Goal: Task Accomplishment & Management: Use online tool/utility

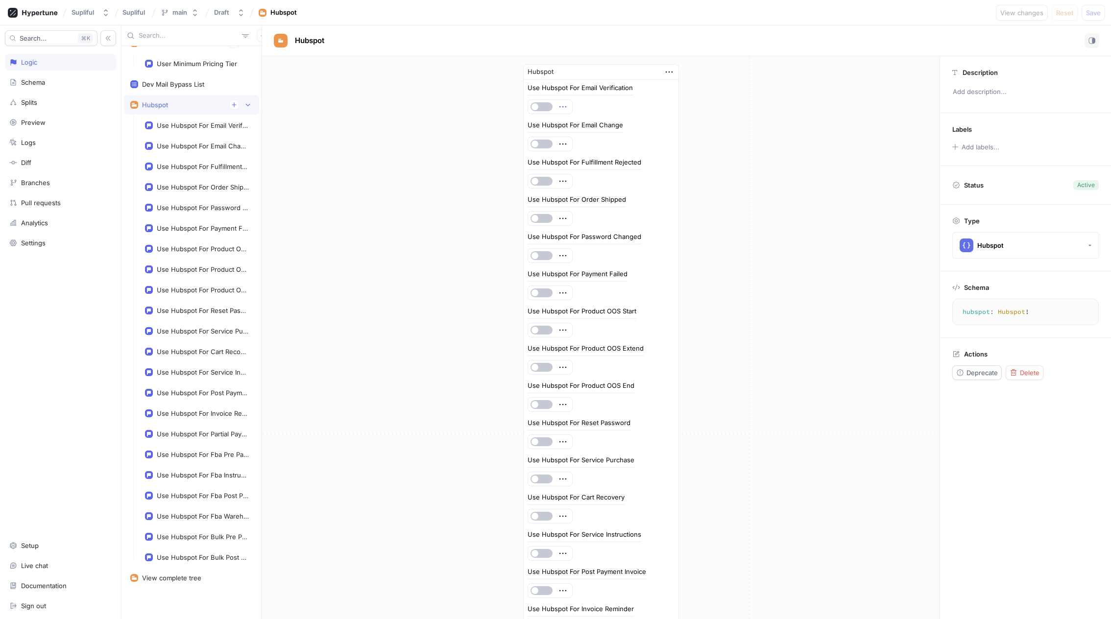
click at [560, 109] on icon "button" at bounding box center [562, 106] width 11 height 11
click at [776, 190] on div "Hubspot Use Hubspot For Email Verification Use Hubspot For Email Change Use Hub…" at bounding box center [600, 482] width 677 height 852
click at [666, 70] on icon "button" at bounding box center [669, 72] width 11 height 11
drag, startPoint x: 784, startPoint y: 231, endPoint x: 612, endPoint y: 134, distance: 197.0
click at [783, 229] on div "Hubspot Use Hubspot For Email Verification Use Hubspot For Email Change Use Hub…" at bounding box center [600, 482] width 677 height 852
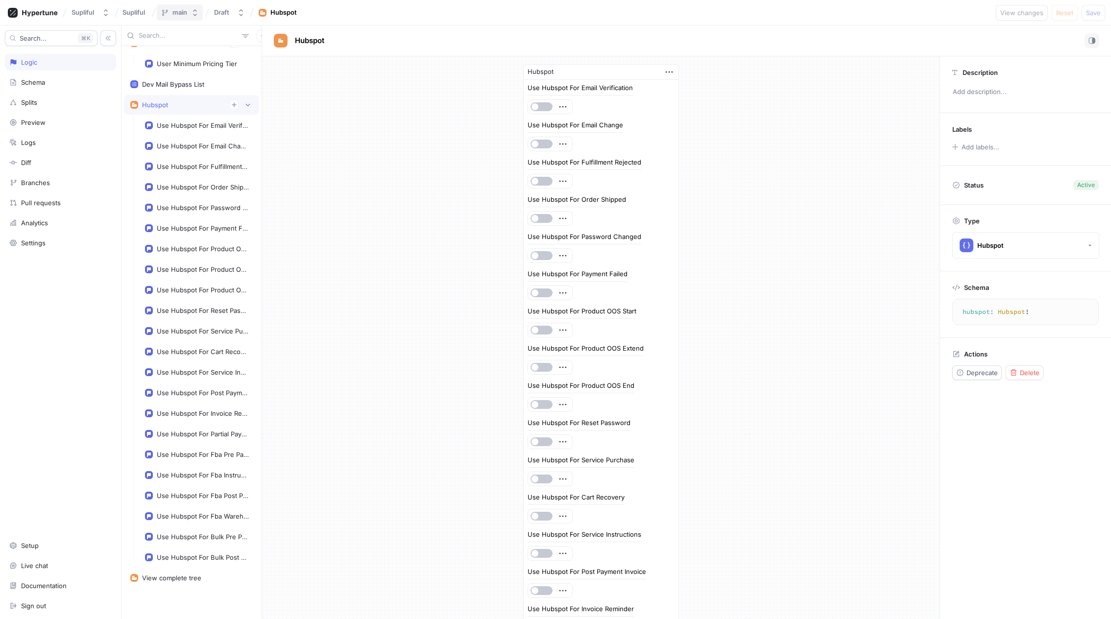
click at [178, 15] on div "main" at bounding box center [179, 12] width 15 height 8
click at [318, 265] on div "Hubspot Use Hubspot For Email Verification Use Hubspot For Email Change Use Hub…" at bounding box center [600, 482] width 677 height 852
click at [192, 128] on div "Use Hubspot For Email Verification" at bounding box center [203, 125] width 92 height 8
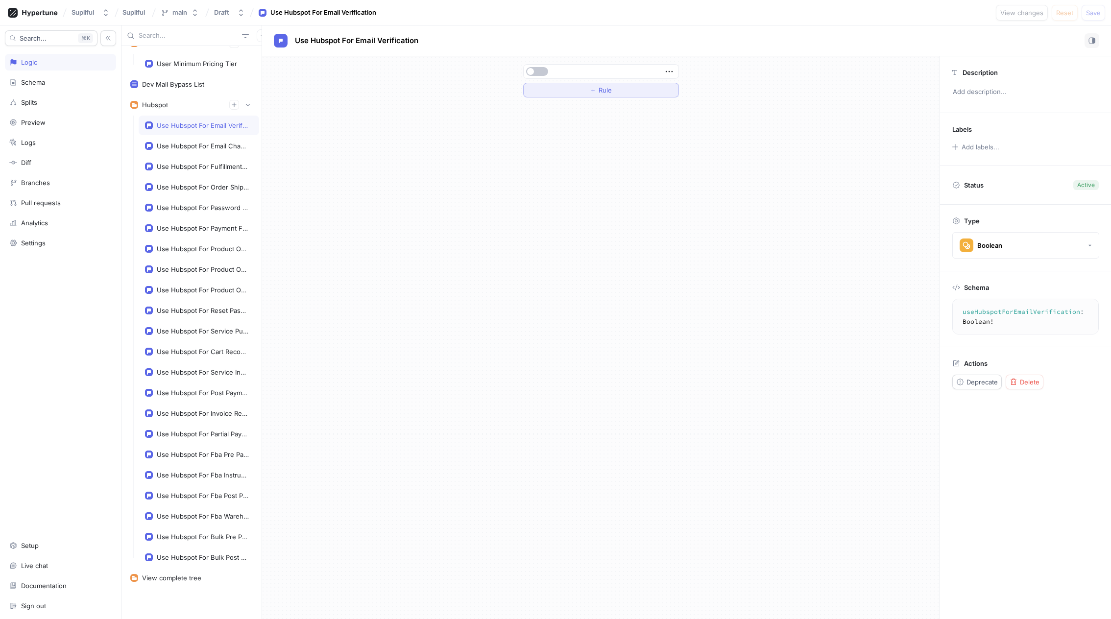
click at [622, 92] on button "＋ Rule" at bounding box center [601, 90] width 156 height 15
click at [592, 91] on icon "button" at bounding box center [593, 90] width 8 height 8
click at [540, 312] on div "If Select variable... Select operator... Select expression... Then Default ＋ Ru…" at bounding box center [600, 337] width 677 height 563
drag, startPoint x: 851, startPoint y: 241, endPoint x: 798, endPoint y: 231, distance: 54.3
click at [851, 241] on div "If Select variable... Select operator... Select expression... Then Default ＋ Ru…" at bounding box center [600, 337] width 677 height 563
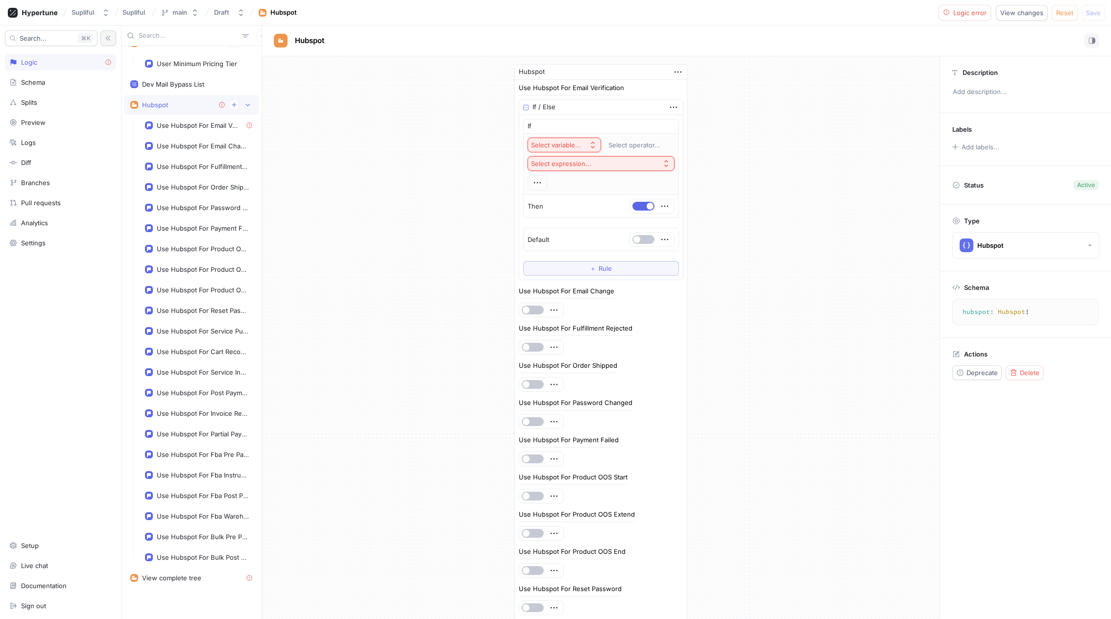
click at [108, 38] on icon "button" at bounding box center [108, 38] width 7 height 7
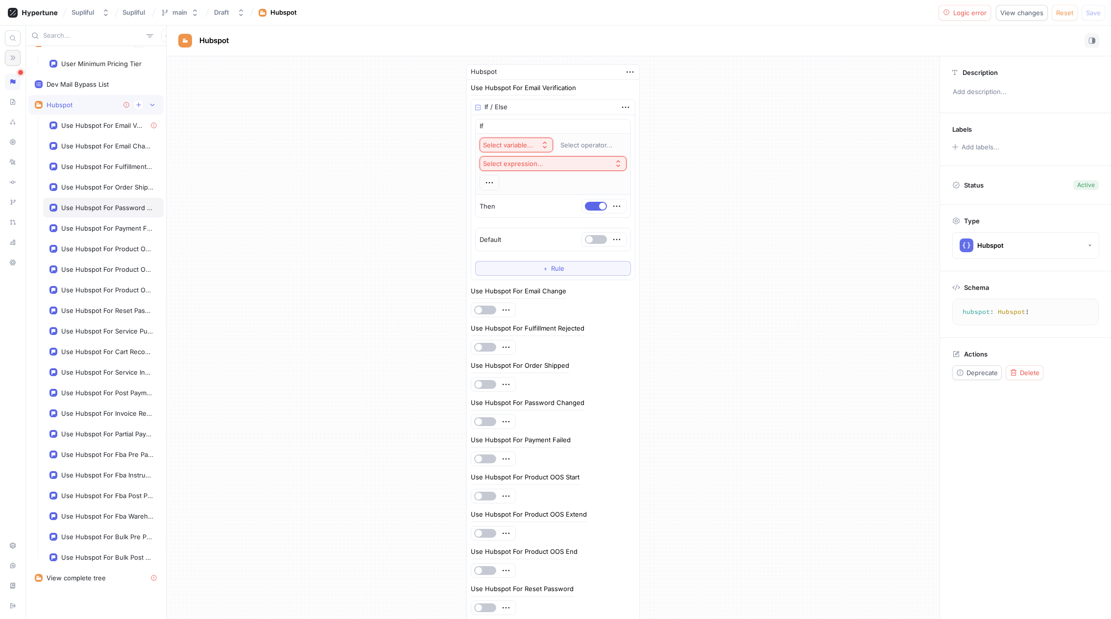
click at [95, 210] on div "Use Hubspot For Password Changed" at bounding box center [107, 208] width 92 height 8
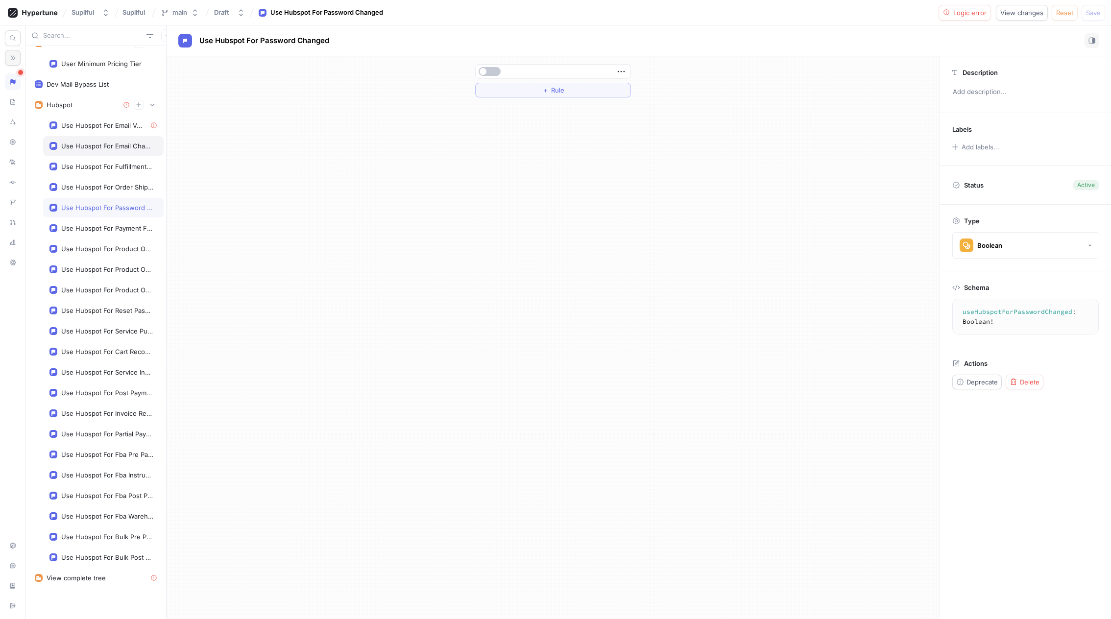
click at [109, 148] on div "Use Hubspot For Email Change" at bounding box center [107, 146] width 92 height 8
click at [624, 68] on icon "button" at bounding box center [621, 71] width 11 height 11
click at [533, 233] on div "＋ Rule" at bounding box center [553, 337] width 773 height 563
click at [570, 89] on button "＋ Rule" at bounding box center [553, 90] width 156 height 15
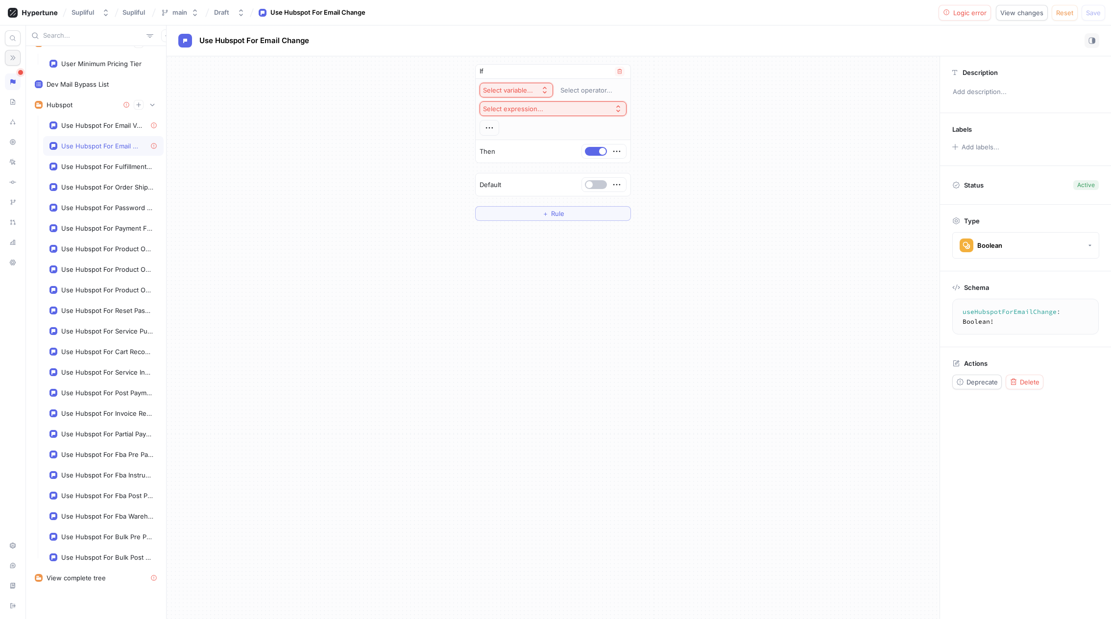
click at [538, 85] on button "Select variable..." at bounding box center [516, 90] width 73 height 15
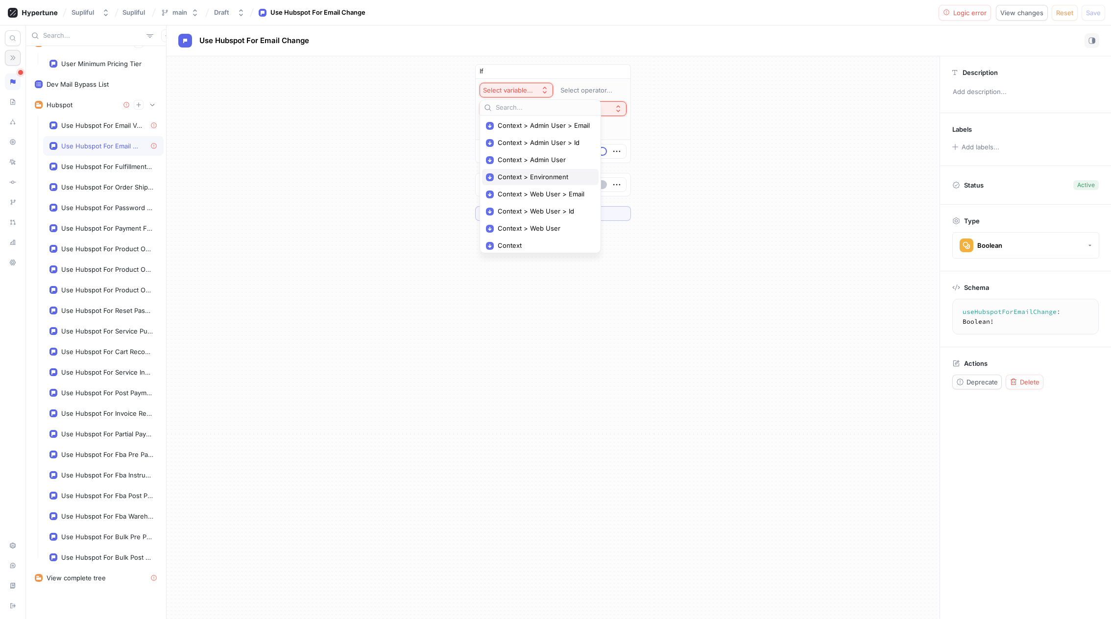
click at [557, 179] on span "Context > Environment" at bounding box center [544, 177] width 92 height 8
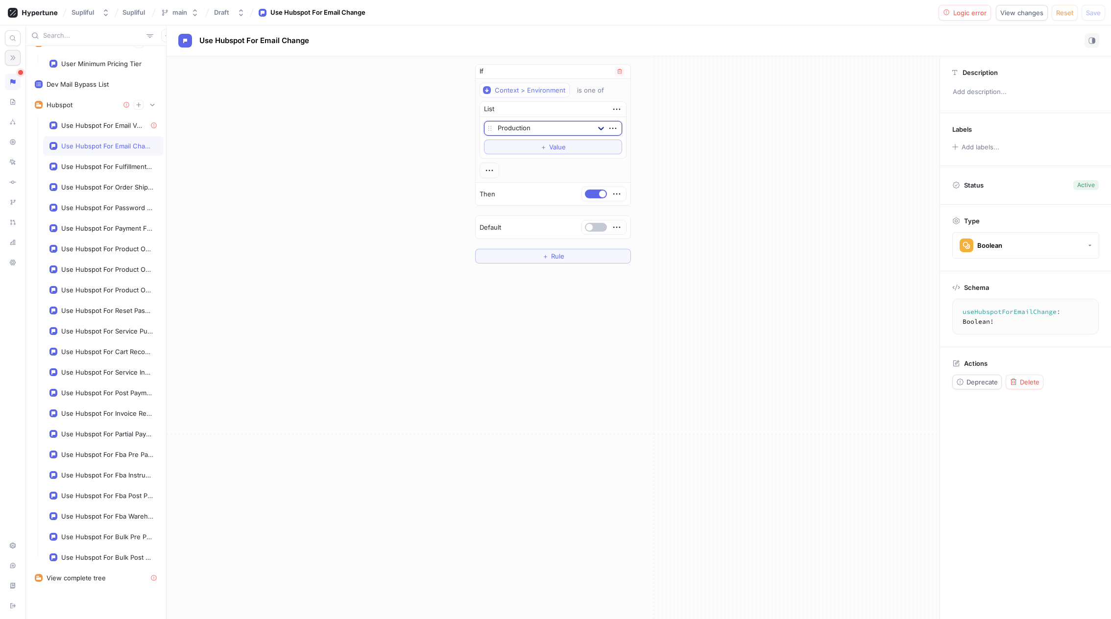
click at [605, 128] on div at bounding box center [601, 129] width 18 height 18
click at [531, 177] on div "Development" at bounding box center [552, 179] width 137 height 16
click at [734, 200] on div "If Context > Environment is one of List option Development, selected. Developme…" at bounding box center [553, 163] width 773 height 215
click at [739, 168] on div "If Context > Environment is one of List Development To pick up a draggable item…" at bounding box center [553, 163] width 773 height 215
click at [910, 180] on div "If Context > Environment is one of List Development To pick up a draggable item…" at bounding box center [553, 163] width 773 height 215
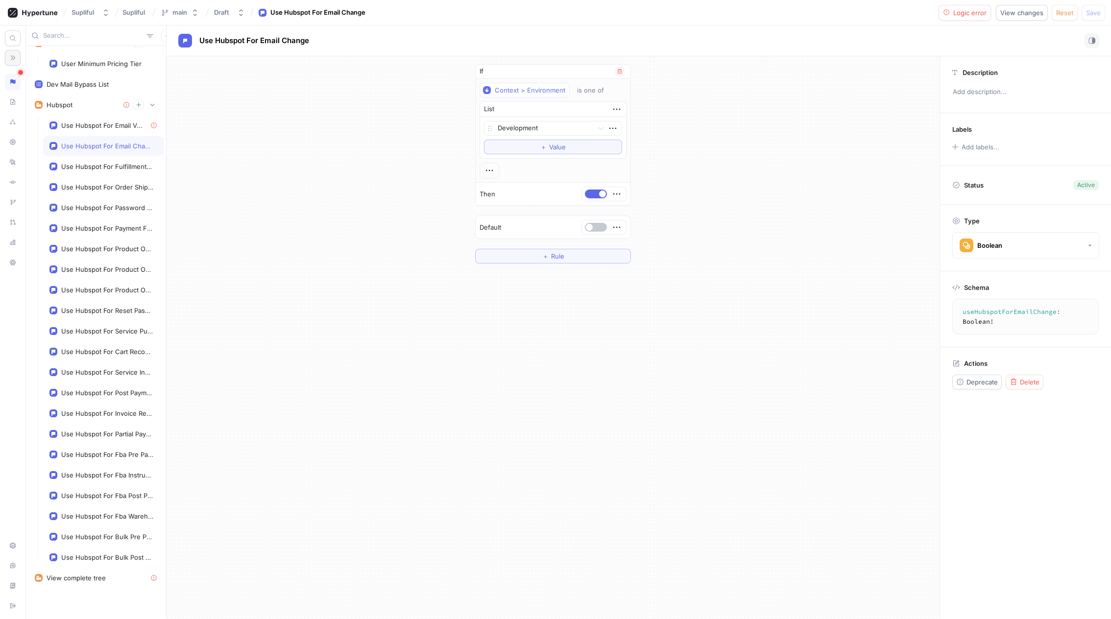
drag, startPoint x: 704, startPoint y: 205, endPoint x: 754, endPoint y: 196, distance: 50.2
click at [705, 204] on div "If Context > Environment is one of List Development To pick up a draggable item…" at bounding box center [553, 163] width 773 height 215
click at [972, 13] on span "Logic error" at bounding box center [969, 13] width 33 height 6
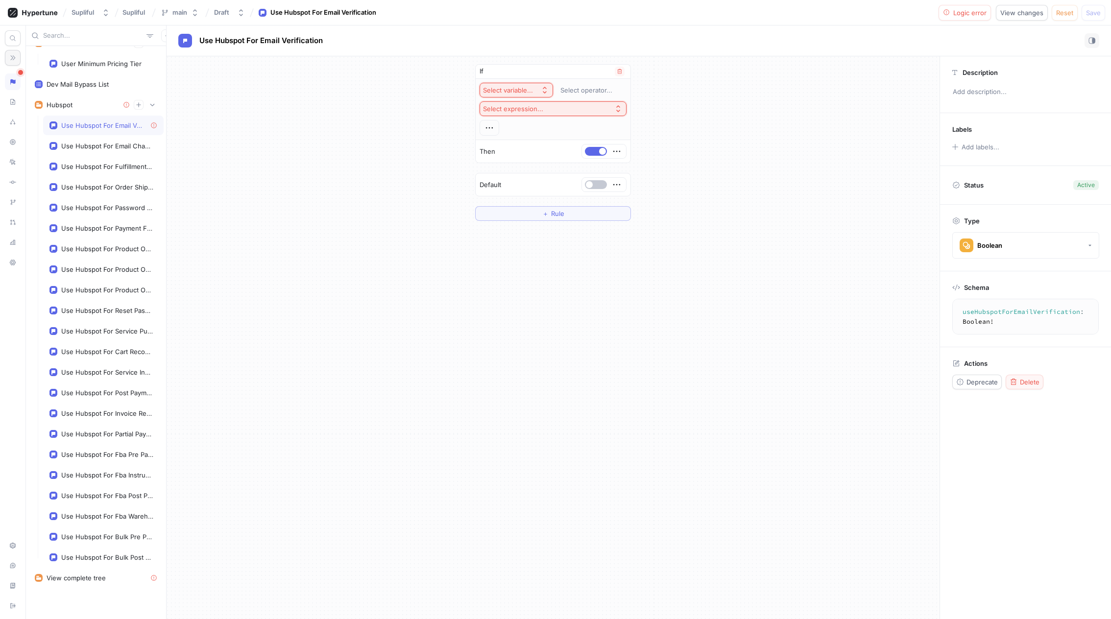
click at [1029, 384] on span "Delete" at bounding box center [1030, 382] width 20 height 6
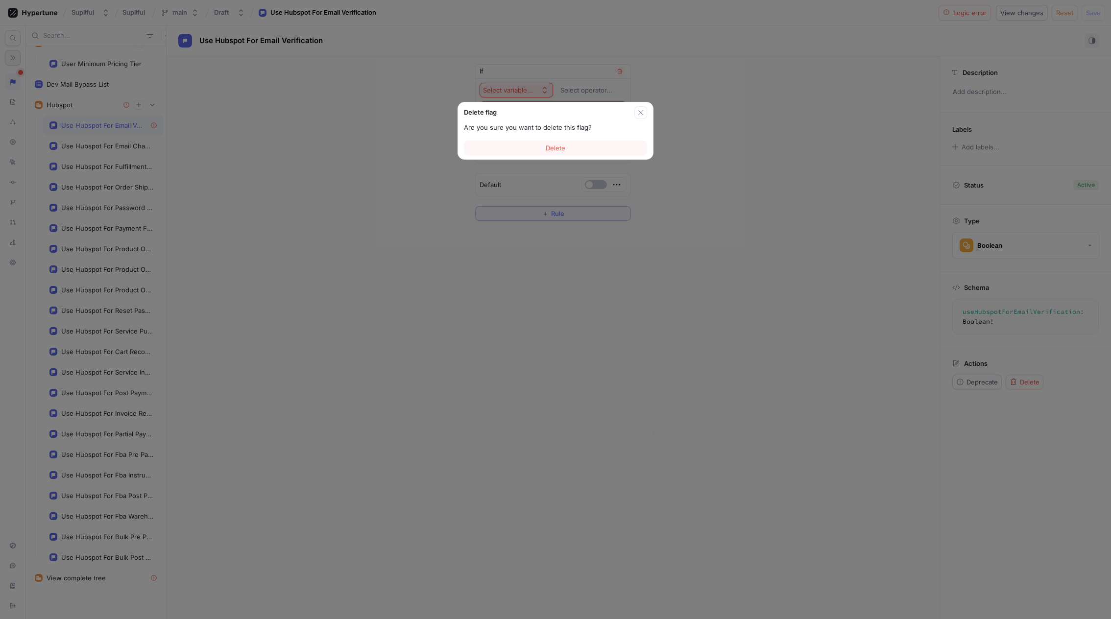
click at [633, 115] on div "Delete flag" at bounding box center [549, 113] width 170 height 10
click at [651, 106] on div "Delete flag" at bounding box center [555, 110] width 195 height 17
click at [642, 106] on button "button" at bounding box center [640, 112] width 13 height 13
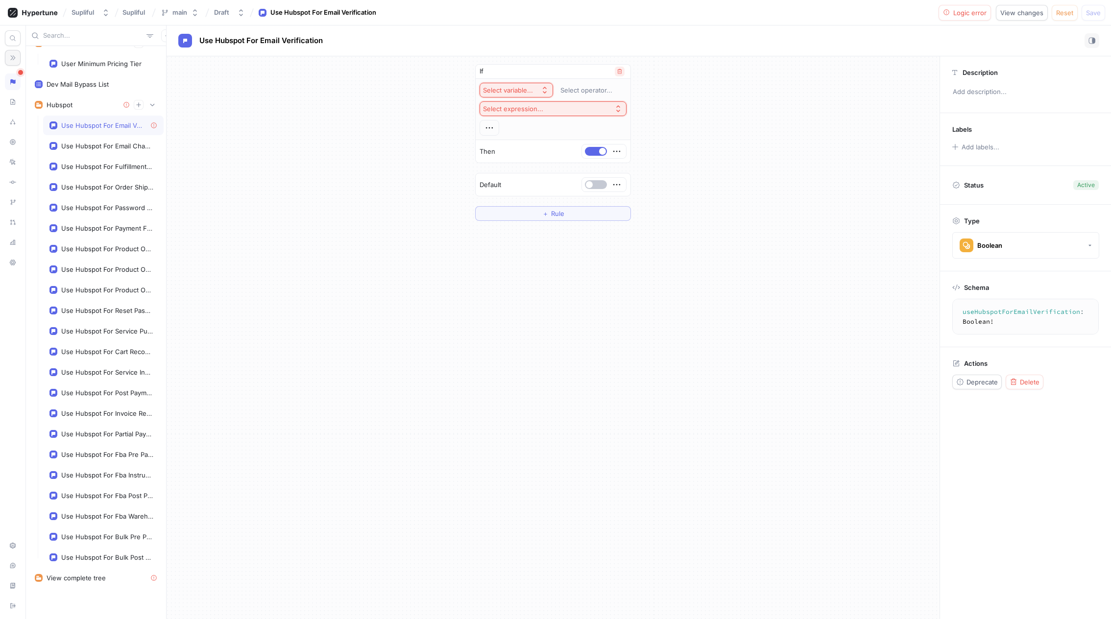
click at [623, 71] on button "button" at bounding box center [620, 72] width 10 height 10
click at [573, 234] on div "＋ Rule" at bounding box center [553, 337] width 773 height 563
click at [1087, 12] on span "Save" at bounding box center [1093, 13] width 15 height 6
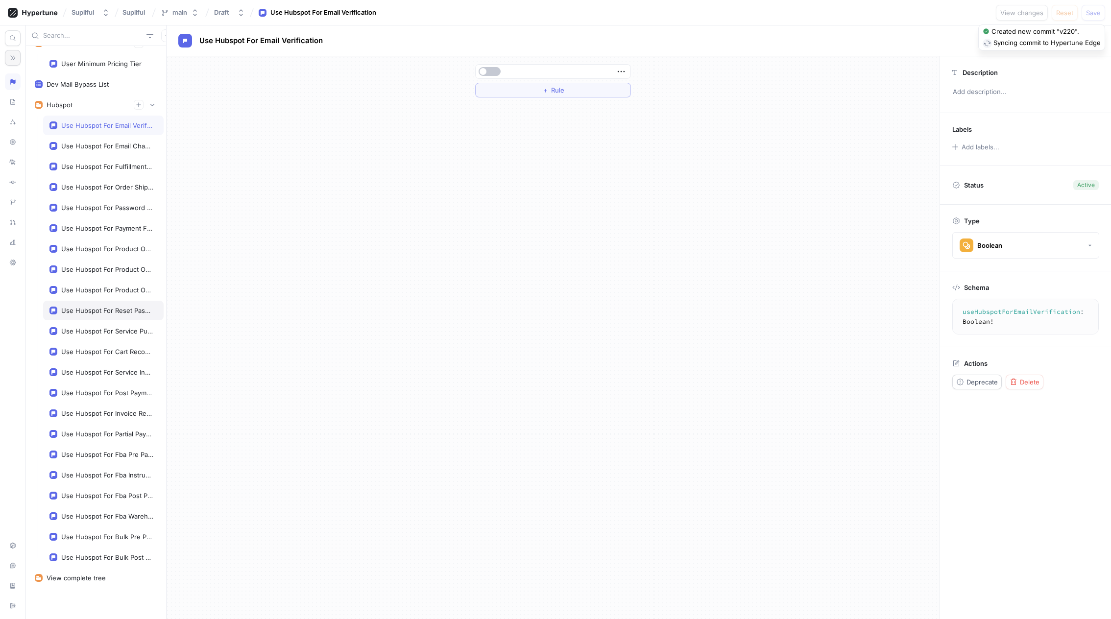
click at [95, 311] on div "Use Hubspot For Reset Password" at bounding box center [107, 311] width 92 height 8
click at [581, 87] on button "＋ Rule" at bounding box center [553, 90] width 156 height 15
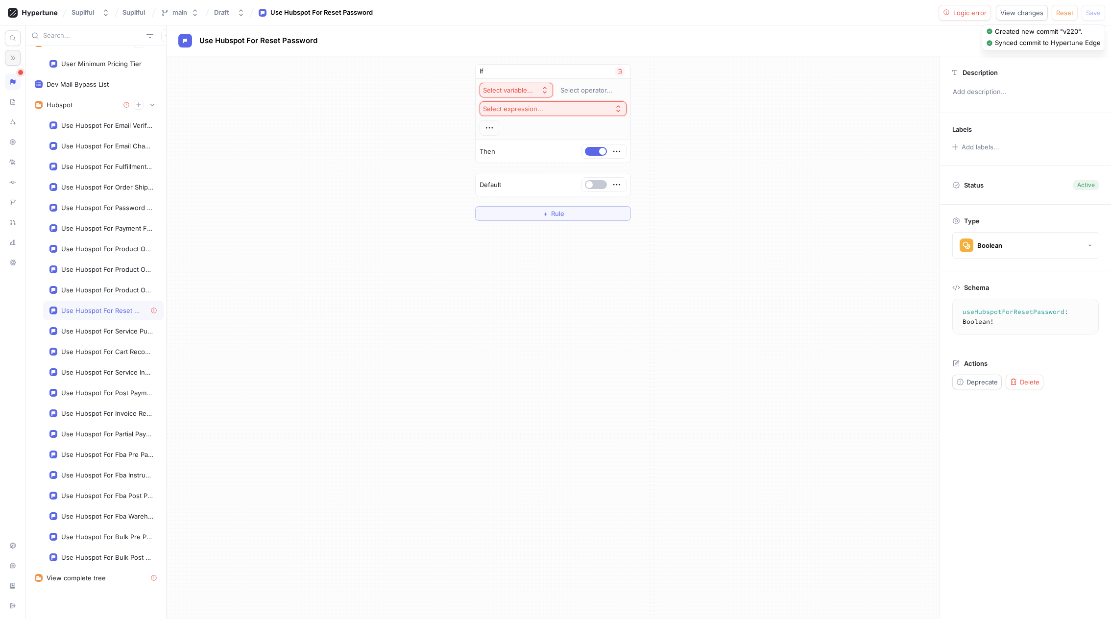
click at [536, 89] on div "Select variable..." at bounding box center [510, 90] width 54 height 8
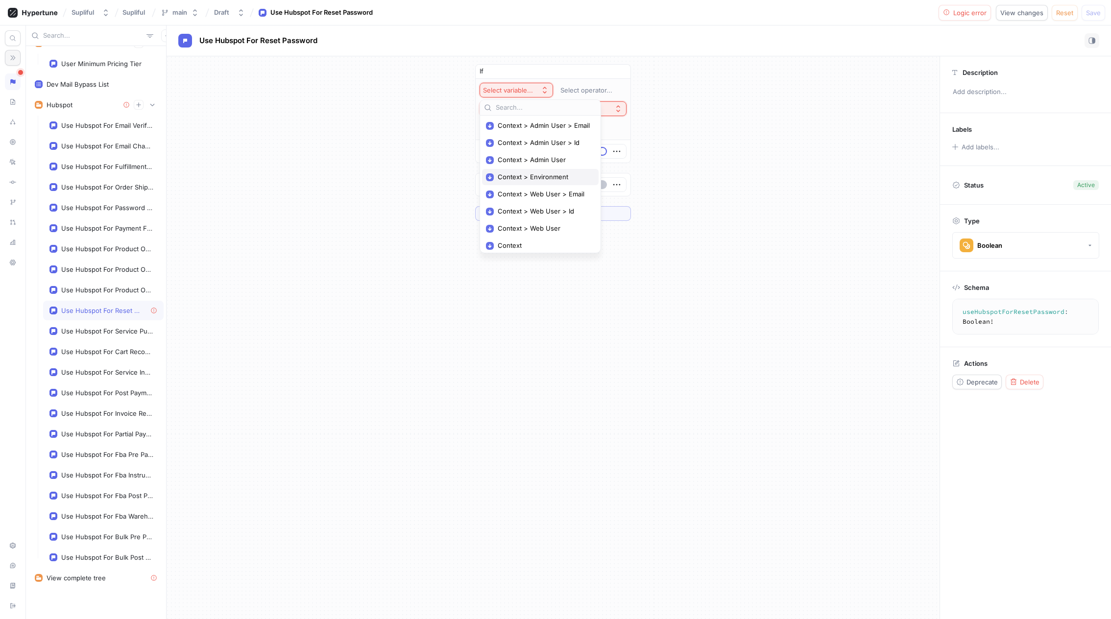
click at [569, 174] on span "Context > Environment" at bounding box center [544, 177] width 92 height 8
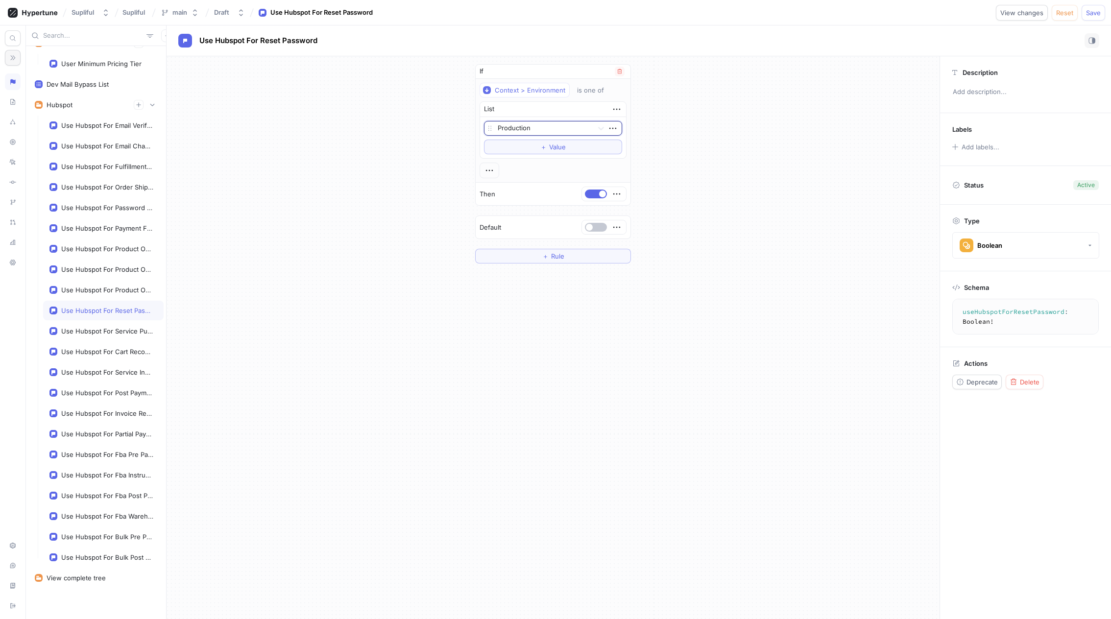
click at [570, 126] on div at bounding box center [544, 129] width 92 height 12
click at [538, 180] on div "Development" at bounding box center [552, 179] width 137 height 16
click at [1092, 15] on span "Save" at bounding box center [1093, 13] width 15 height 6
click at [92, 209] on div "Use Hubspot For Password Changed" at bounding box center [107, 208] width 92 height 8
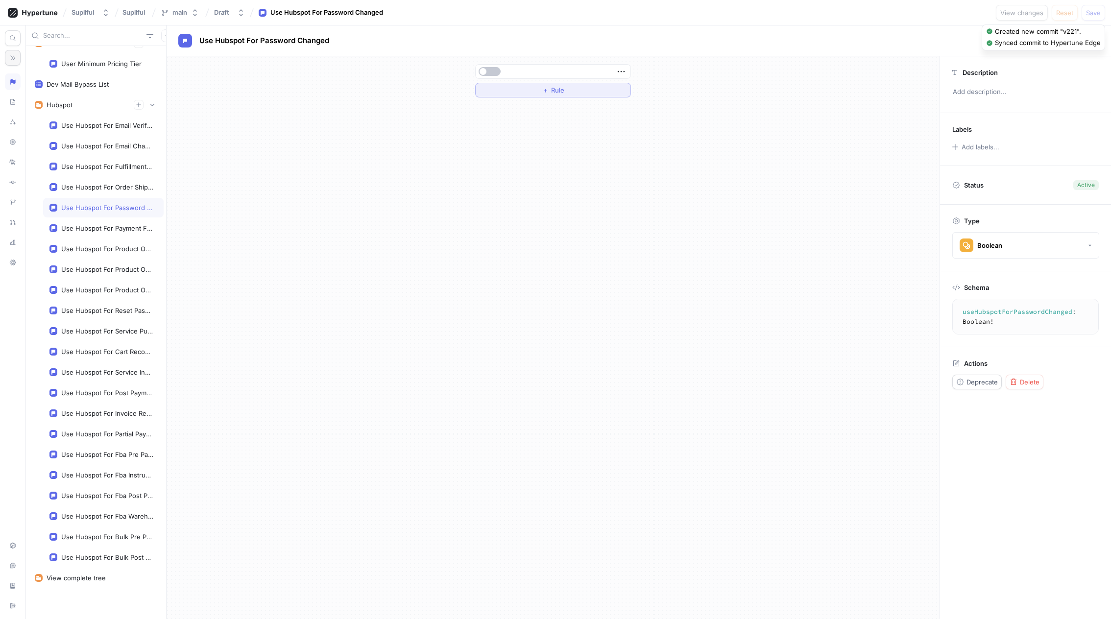
click at [595, 87] on button "＋ Rule" at bounding box center [553, 90] width 156 height 15
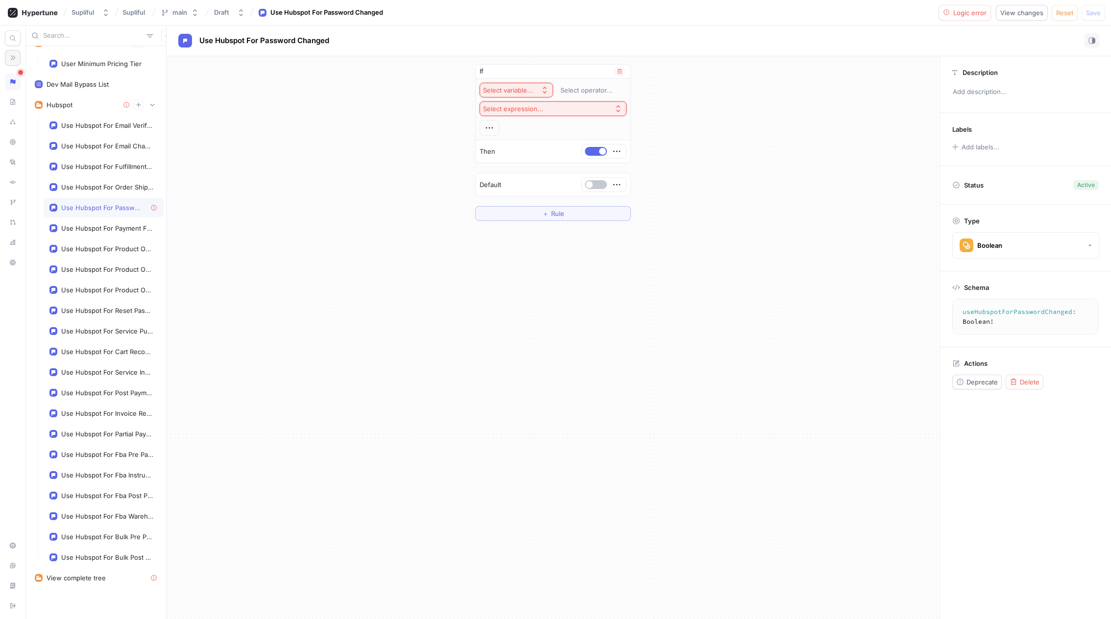
click at [515, 86] on div "Select variable..." at bounding box center [508, 90] width 50 height 8
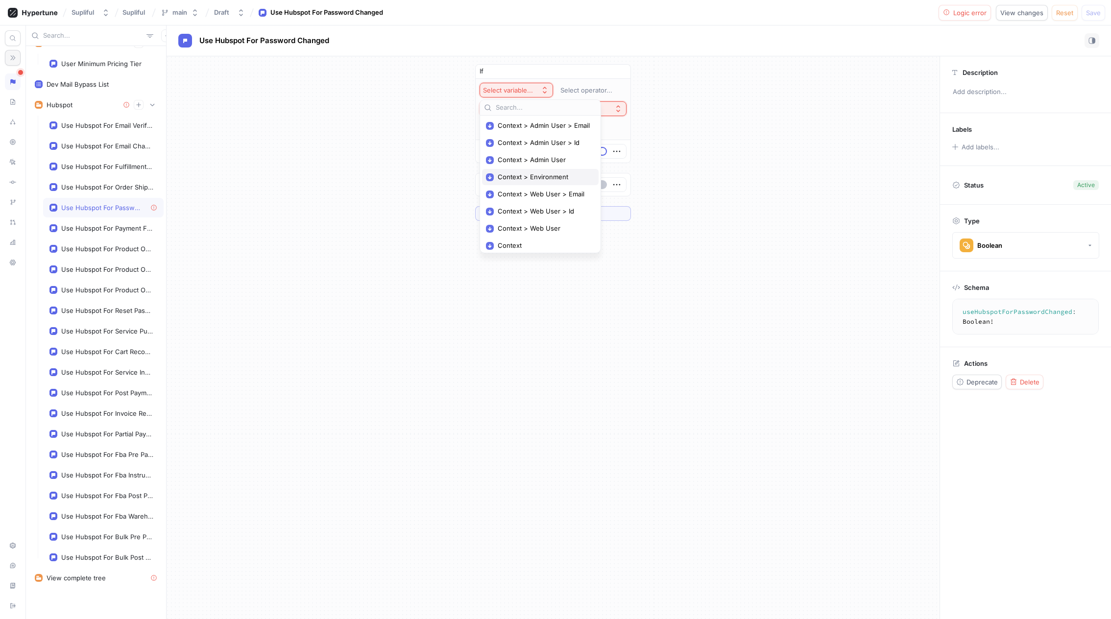
click at [536, 170] on div "Context > Environment" at bounding box center [540, 177] width 117 height 16
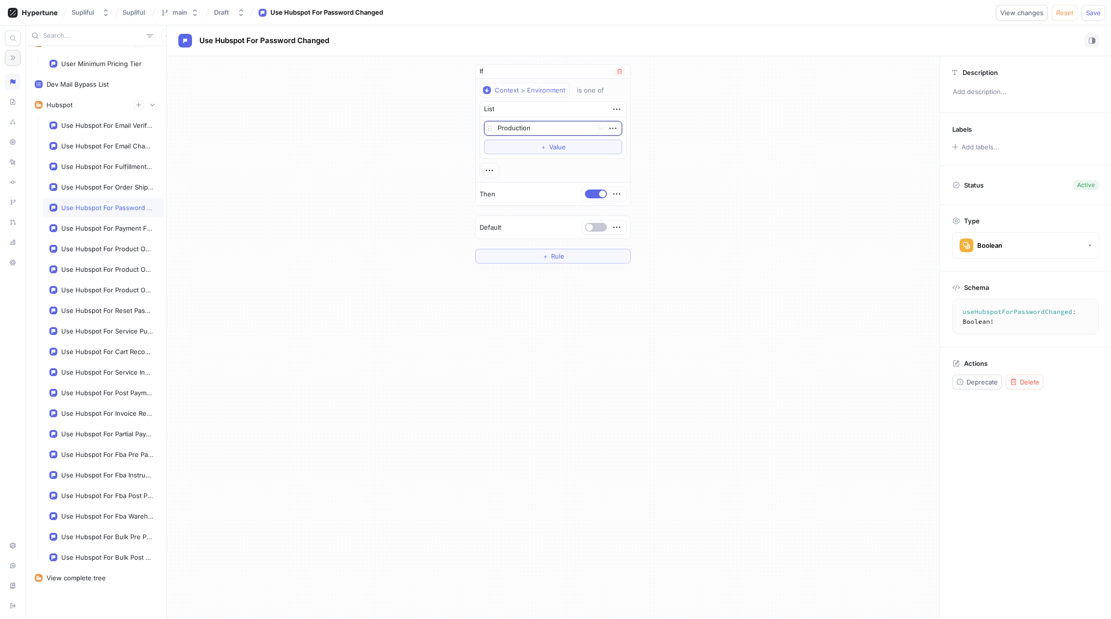
click at [545, 126] on div at bounding box center [544, 129] width 92 height 12
drag, startPoint x: 520, startPoint y: 179, endPoint x: 531, endPoint y: 178, distance: 11.4
click at [520, 179] on div "Development" at bounding box center [552, 179] width 137 height 16
click at [1097, 14] on span "Save" at bounding box center [1093, 13] width 15 height 6
click at [99, 124] on div "Use Hubspot For Email Verification" at bounding box center [107, 125] width 92 height 8
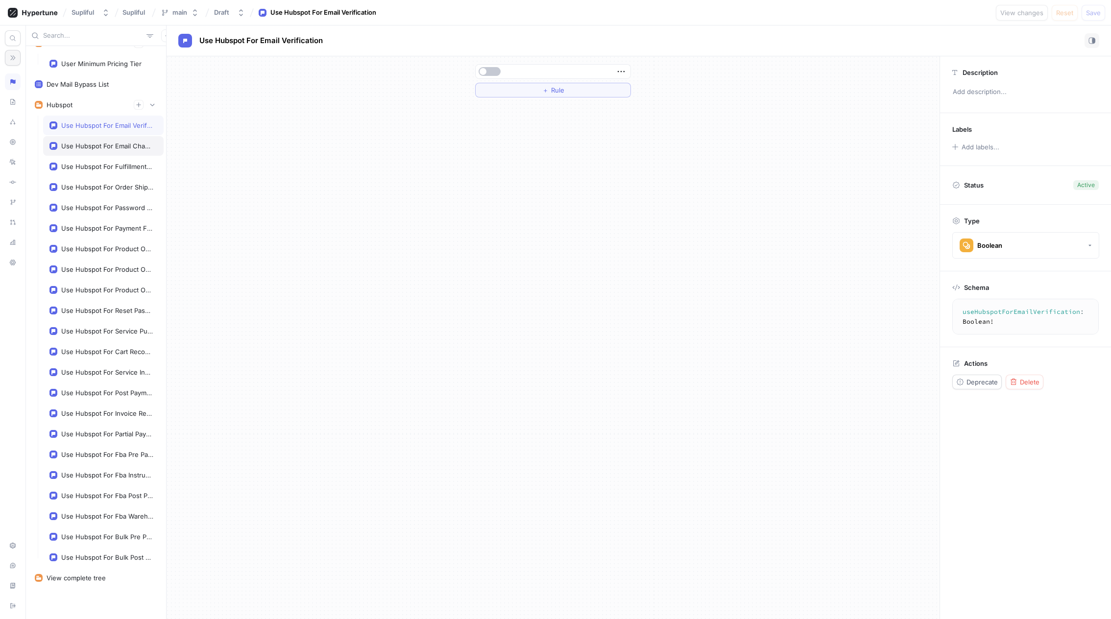
click at [97, 145] on div "Use Hubspot For Email Change" at bounding box center [107, 146] width 92 height 8
click at [98, 129] on div "Use Hubspot For Email Verification" at bounding box center [107, 125] width 92 height 8
click at [548, 94] on button "＋ Rule" at bounding box center [553, 90] width 156 height 15
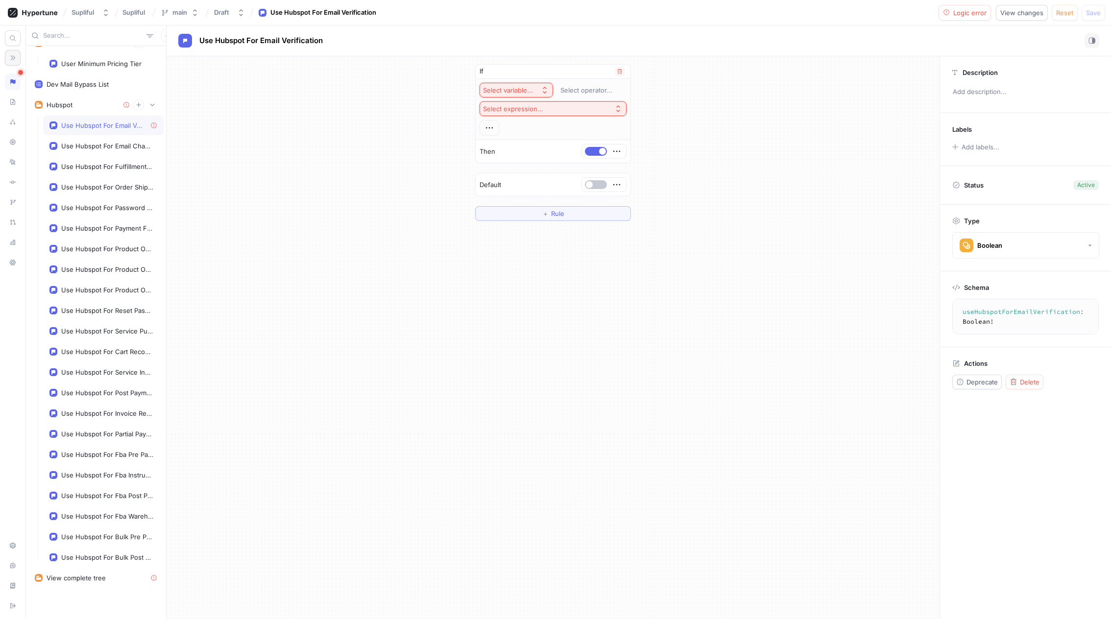
click at [533, 84] on button "Select variable..." at bounding box center [516, 90] width 73 height 15
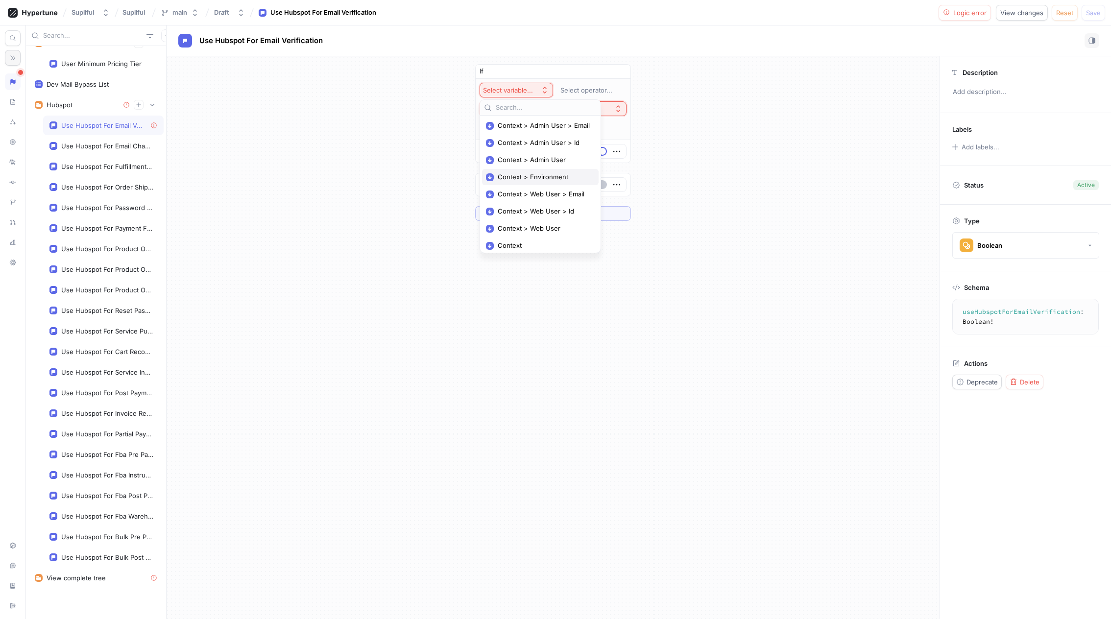
click at [543, 171] on div "Context > Environment" at bounding box center [540, 177] width 117 height 16
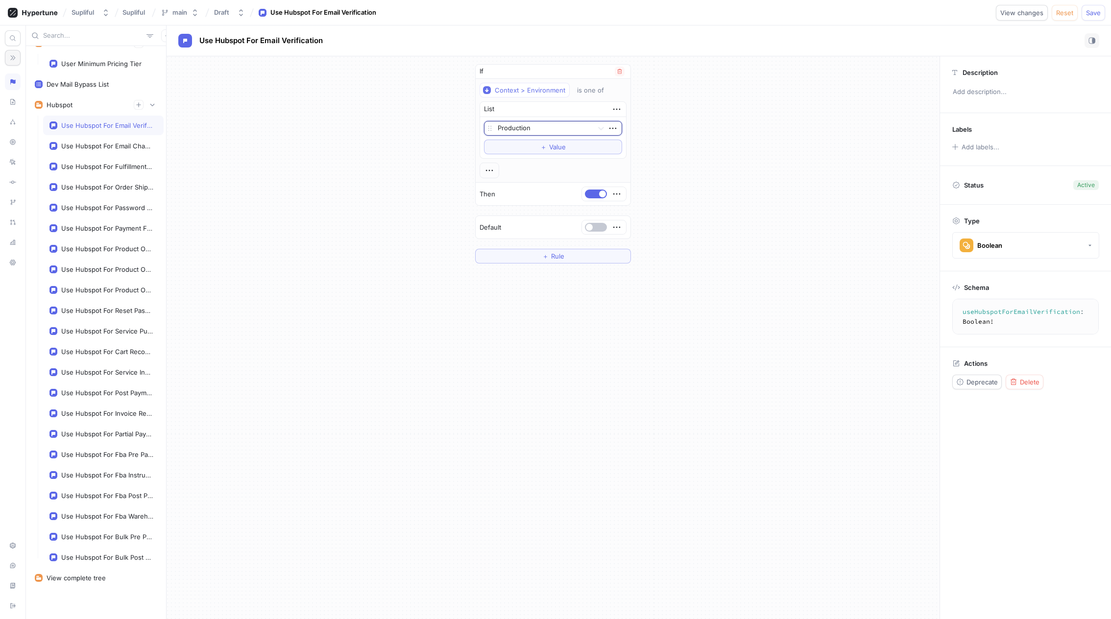
click at [550, 127] on div at bounding box center [544, 129] width 92 height 12
click at [527, 181] on div "Development" at bounding box center [552, 179] width 137 height 16
click at [667, 165] on div "If Context > Environment is one of List option Development, selected. Developme…" at bounding box center [553, 163] width 773 height 215
drag, startPoint x: 675, startPoint y: 332, endPoint x: 756, endPoint y: 269, distance: 103.0
click at [674, 332] on div "If Context > Environment is one of List Development To pick up a draggable item…" at bounding box center [553, 337] width 773 height 563
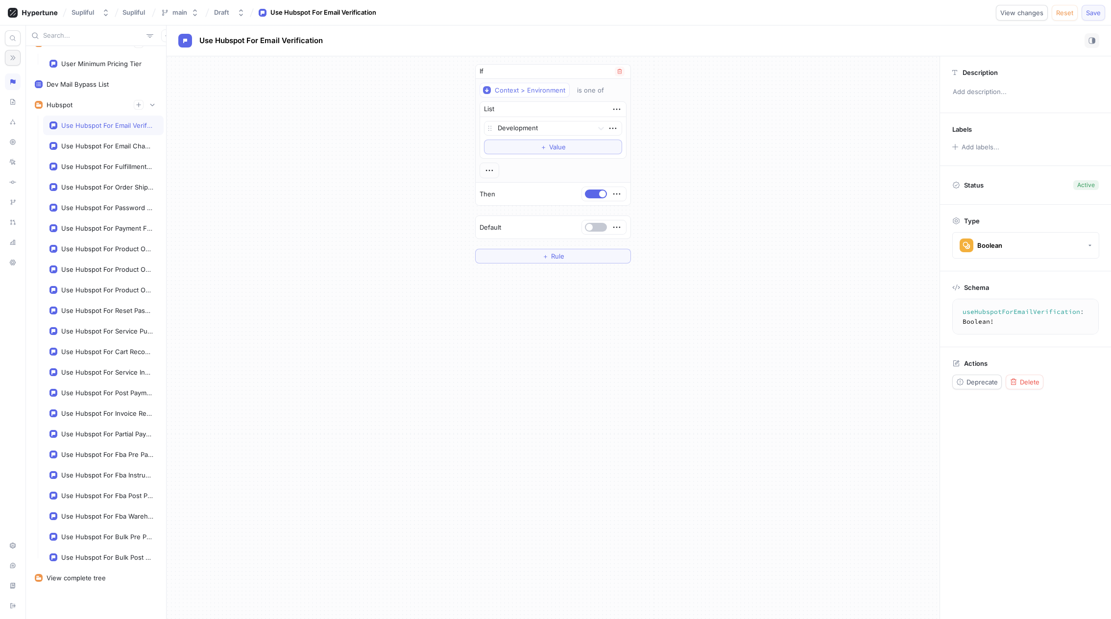
click at [1095, 15] on span "Save" at bounding box center [1093, 13] width 15 height 6
drag, startPoint x: 290, startPoint y: 213, endPoint x: 243, endPoint y: 193, distance: 50.9
click at [290, 213] on div "If Context > Environment is one of List Development To pick up a draggable item…" at bounding box center [553, 163] width 773 height 215
click at [78, 101] on div "Hubspot" at bounding box center [96, 105] width 122 height 10
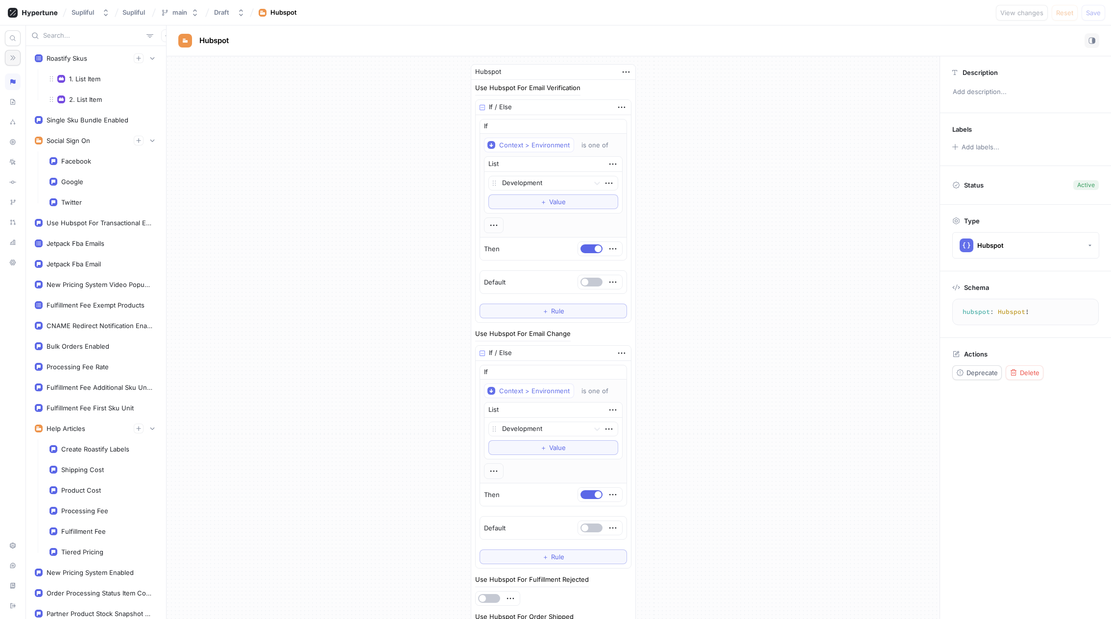
click at [190, 17] on button "main" at bounding box center [180, 12] width 46 height 16
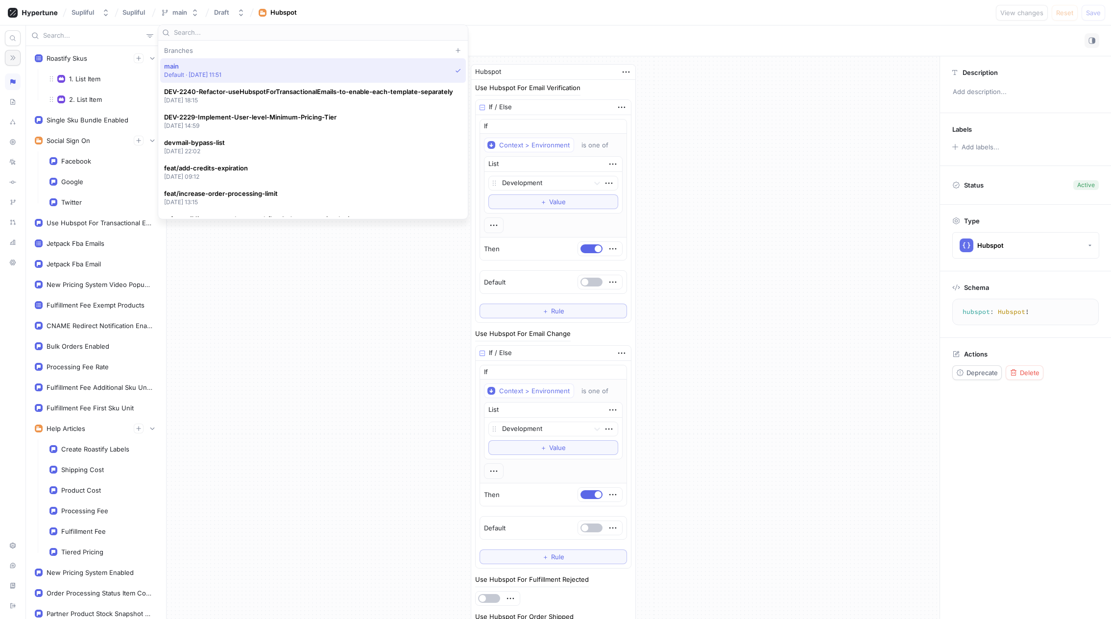
drag, startPoint x: 259, startPoint y: 256, endPoint x: 255, endPoint y: 242, distance: 14.3
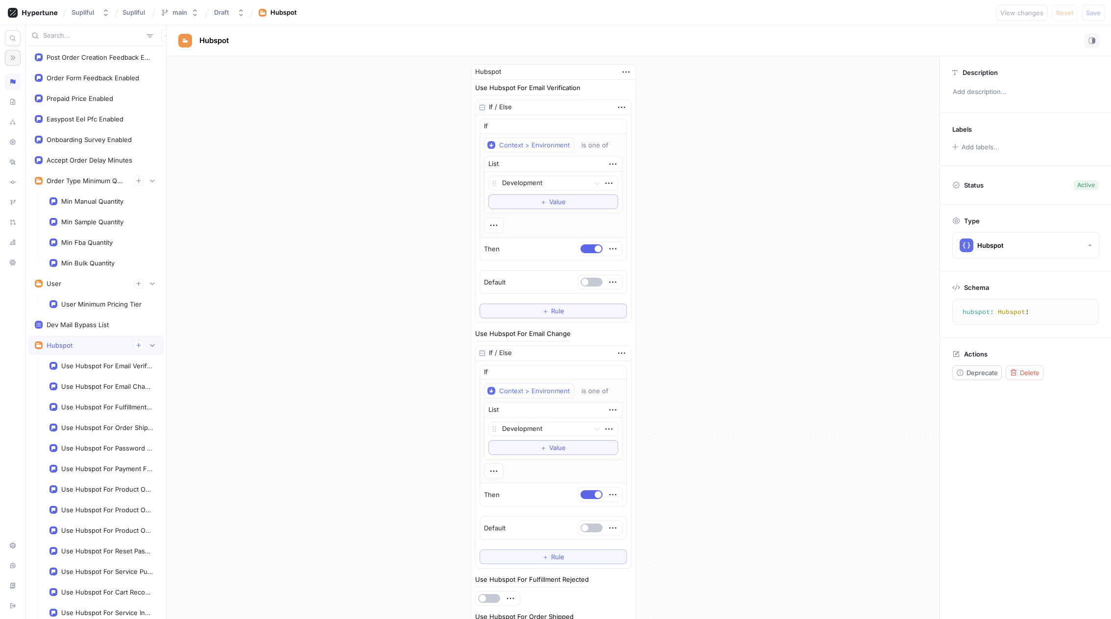
click at [65, 343] on div "Hubspot" at bounding box center [60, 345] width 26 height 8
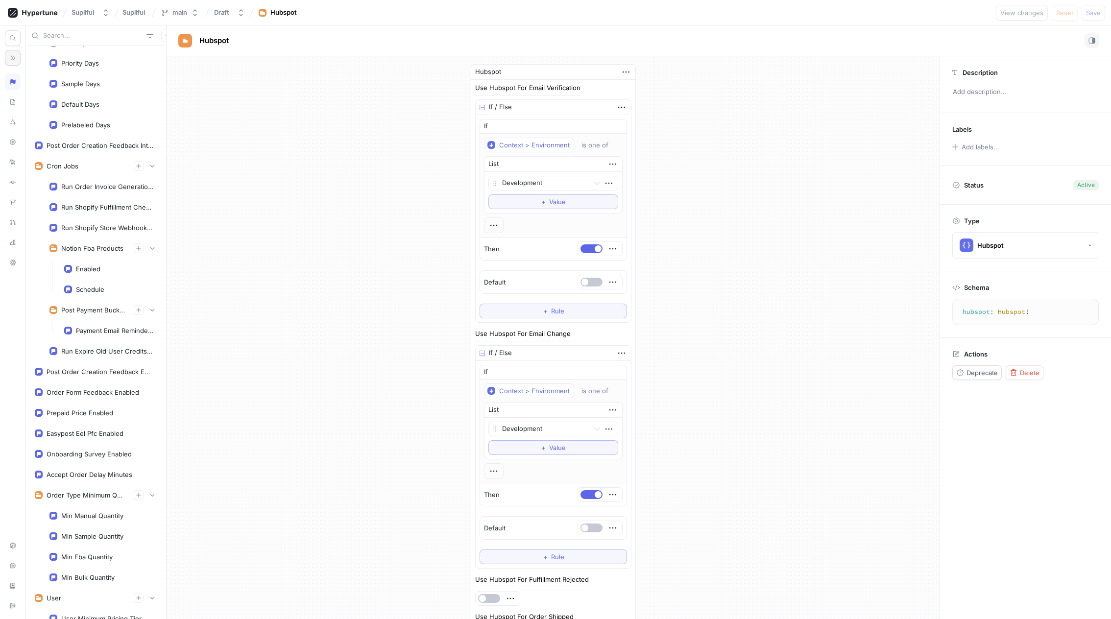
scroll to position [632, 0]
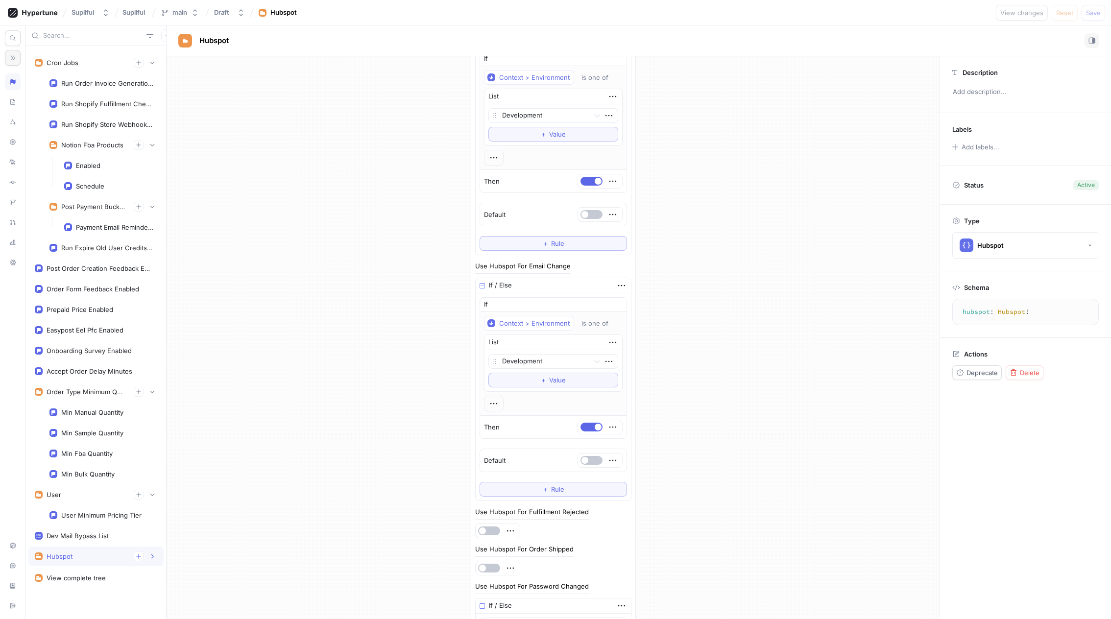
scroll to position [0, 0]
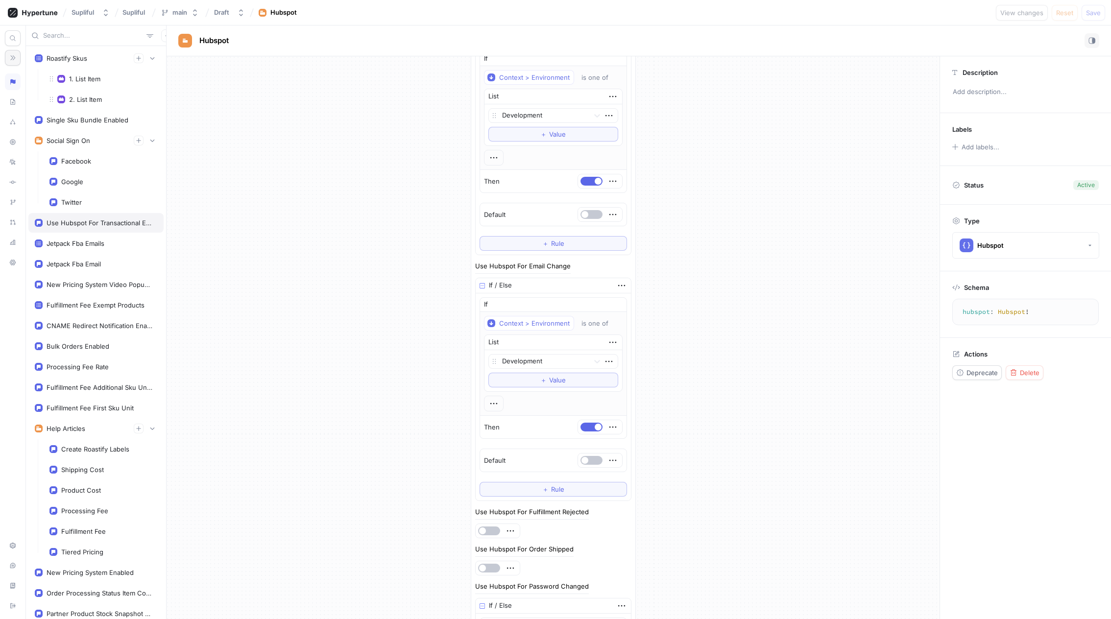
click at [88, 226] on div "Use Hubspot For Transactional Emails" at bounding box center [100, 223] width 107 height 8
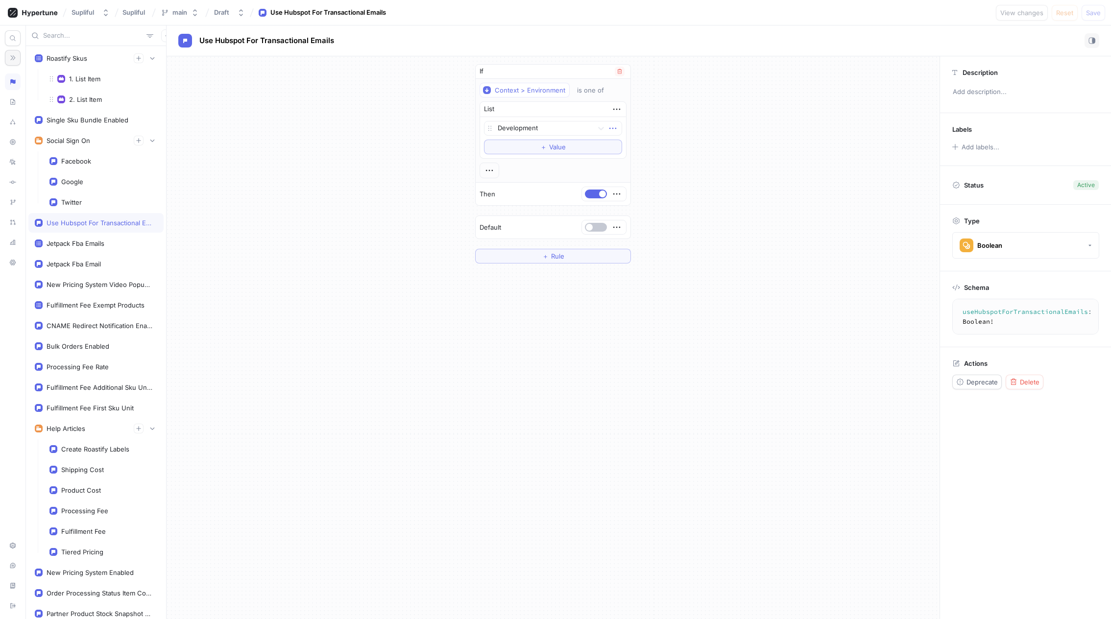
click at [613, 128] on icon "button" at bounding box center [612, 128] width 7 height 1
drag, startPoint x: 716, startPoint y: 120, endPoint x: 674, endPoint y: 95, distance: 49.0
click at [716, 119] on div "If Context > Environment is one of List Development To pick up a draggable item…" at bounding box center [553, 163] width 773 height 215
click at [623, 72] on button "button" at bounding box center [620, 72] width 10 height 10
click at [795, 189] on div "＋ Rule" at bounding box center [553, 337] width 773 height 563
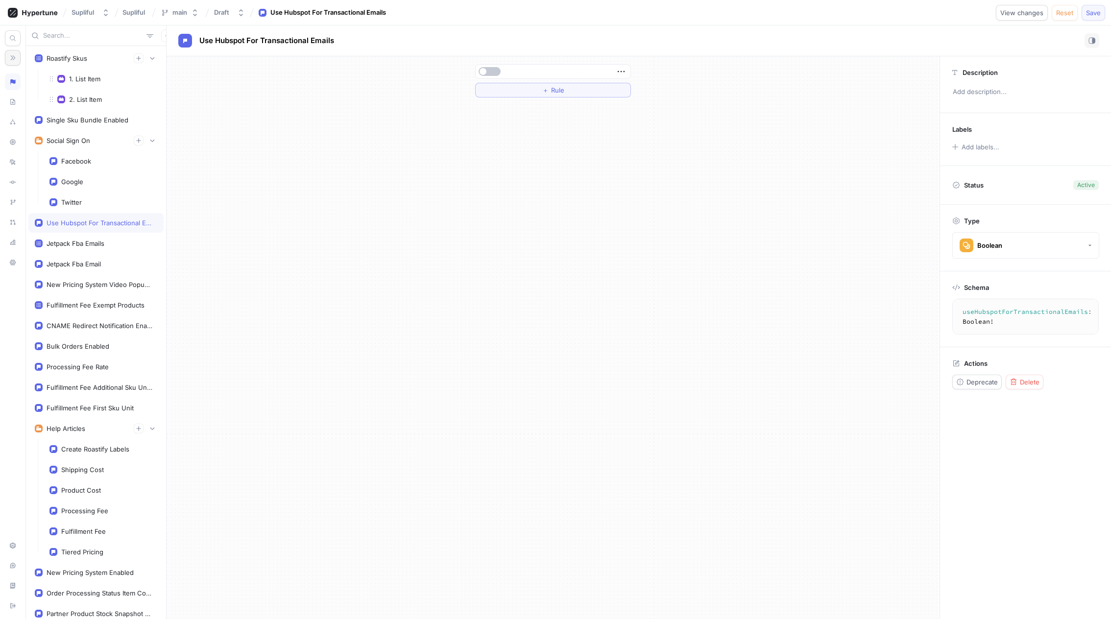
click at [1091, 14] on span "Save" at bounding box center [1093, 13] width 15 height 6
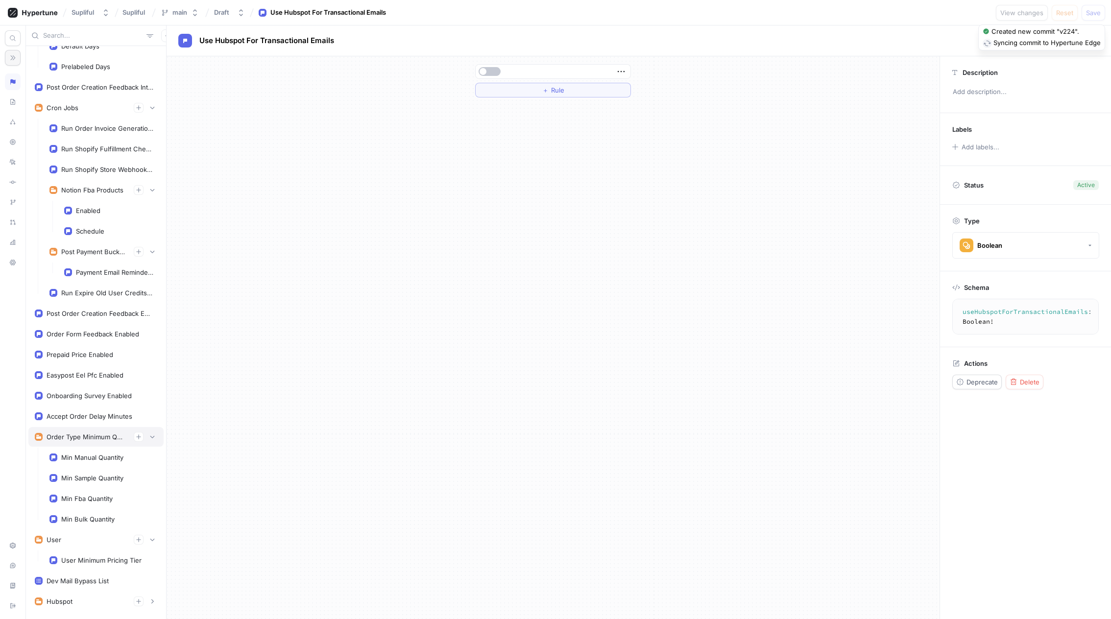
scroll to position [736, 0]
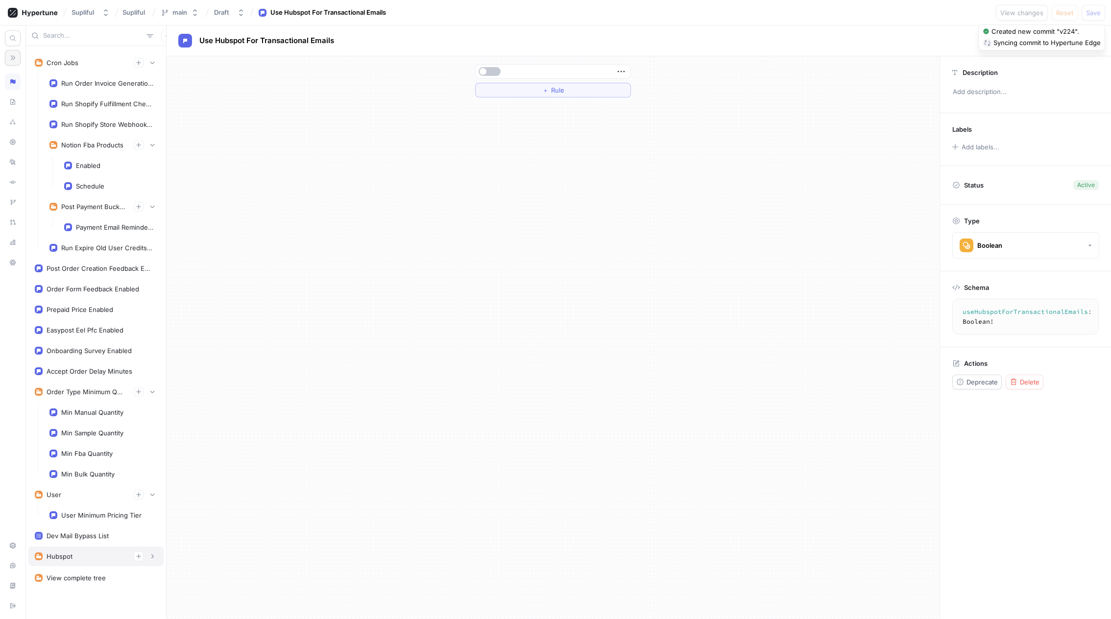
click at [64, 557] on div "Hubspot" at bounding box center [60, 557] width 26 height 8
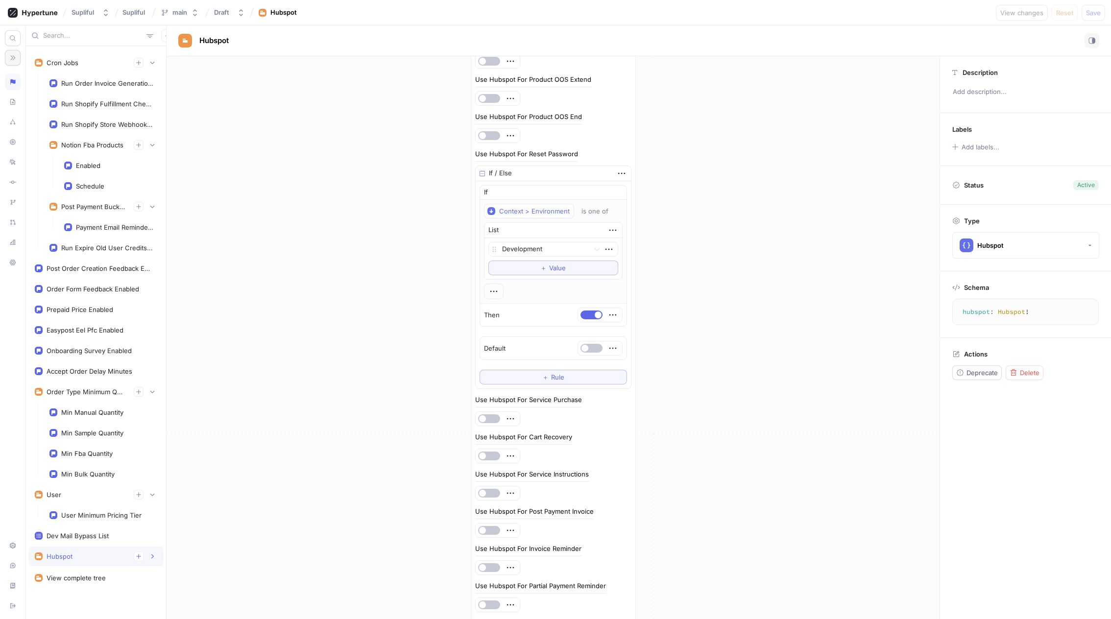
scroll to position [897, 0]
